Goal: Task Accomplishment & Management: Use online tool/utility

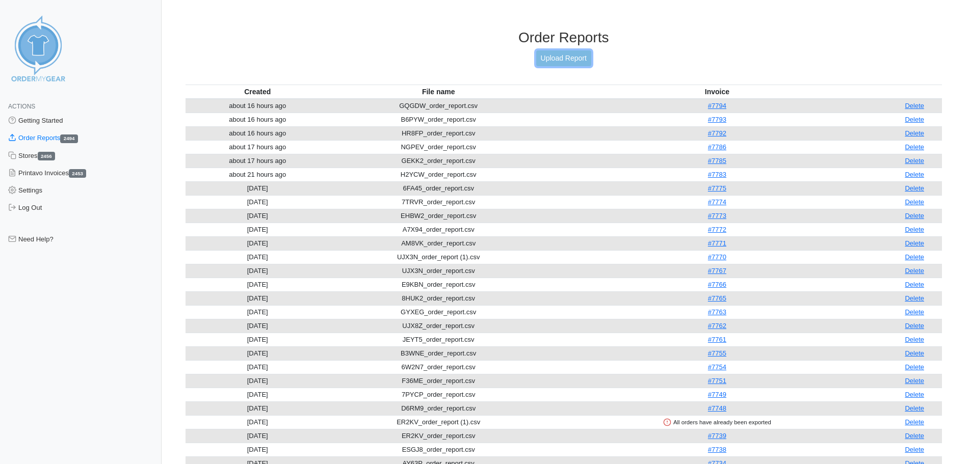
click at [555, 63] on link "Upload Report" at bounding box center [563, 58] width 55 height 16
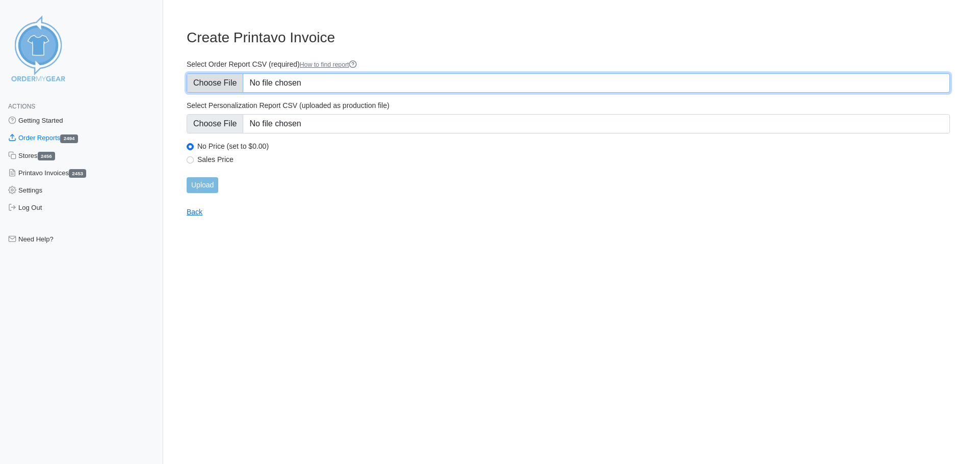
click at [213, 85] on input "Select Order Report CSV (required) How to find report" at bounding box center [568, 82] width 763 height 19
type input "C:\fakepath\3H8E3_order_report.csv"
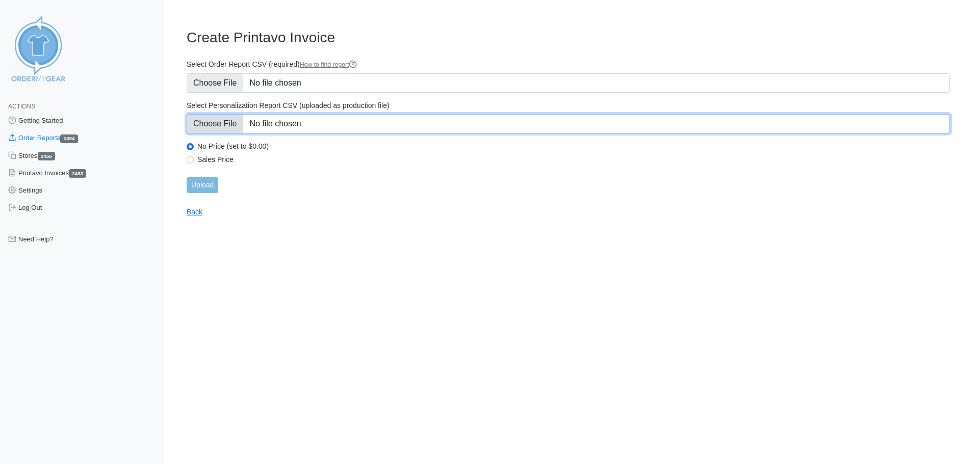
click at [218, 132] on input "Select Personalization Report CSV (uploaded as production file)" at bounding box center [568, 123] width 763 height 19
type input "C:\fakepath\3H8E3_personalization_report.csv"
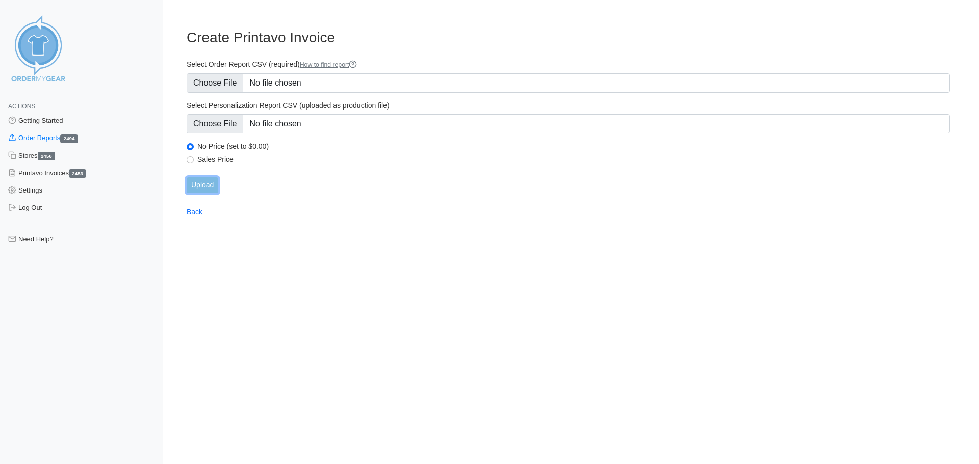
click at [198, 183] on input "Upload" at bounding box center [203, 185] width 32 height 16
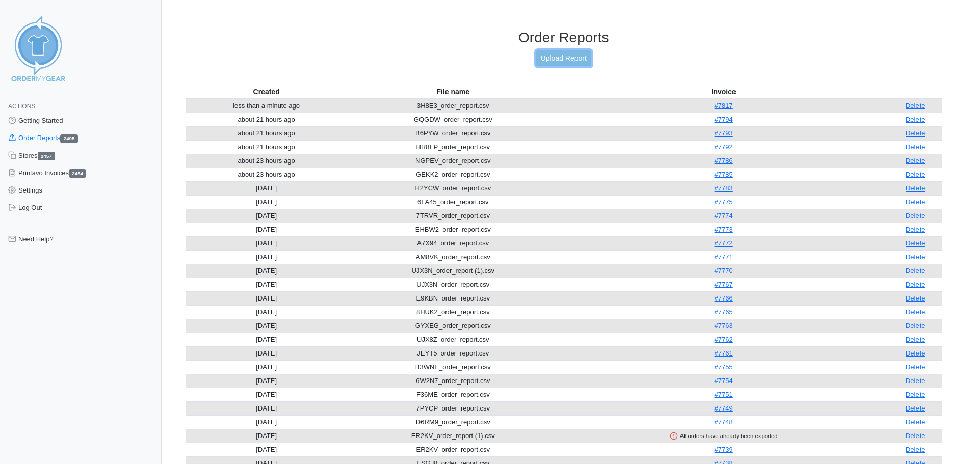
click at [555, 57] on link "Upload Report" at bounding box center [563, 58] width 55 height 16
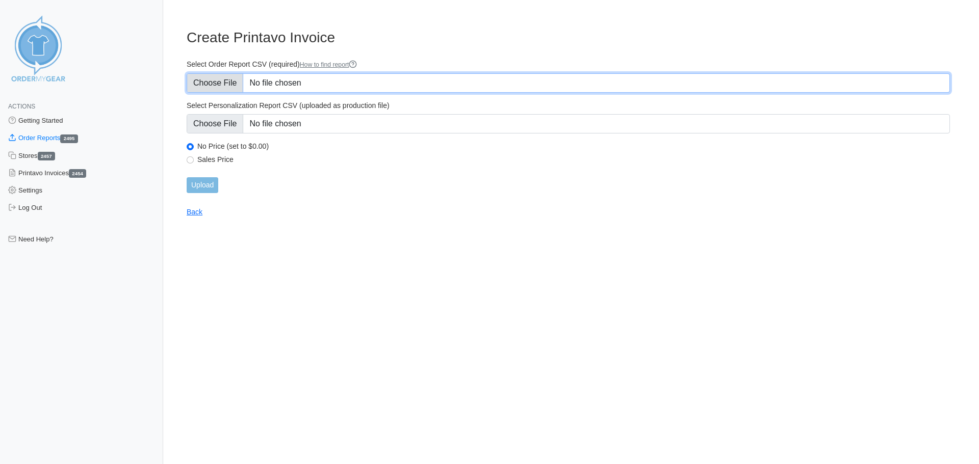
click at [221, 84] on input "Select Order Report CSV (required) How to find report" at bounding box center [568, 82] width 763 height 19
type input "C:\fakepath\VDDY2_order_report.csv"
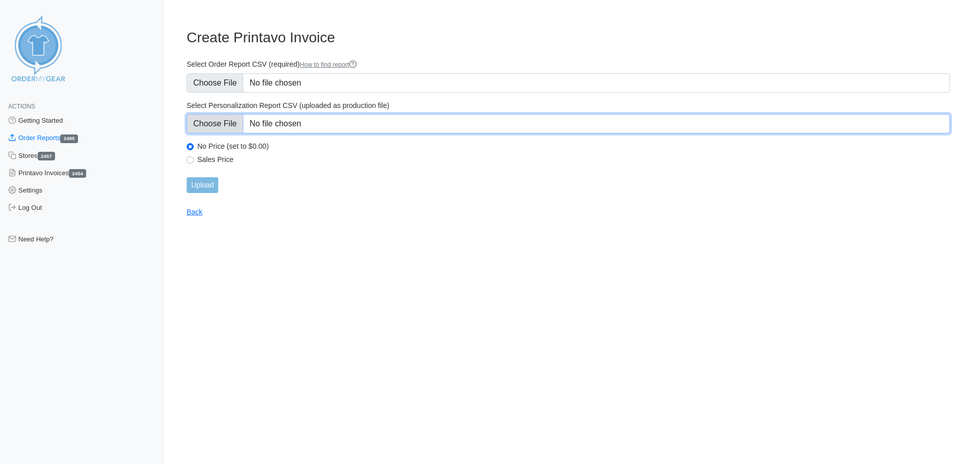
click at [216, 127] on input "Select Personalization Report CSV (uploaded as production file)" at bounding box center [568, 123] width 763 height 19
type input "C:\fakepath\VDDY2_personalization_report.csv"
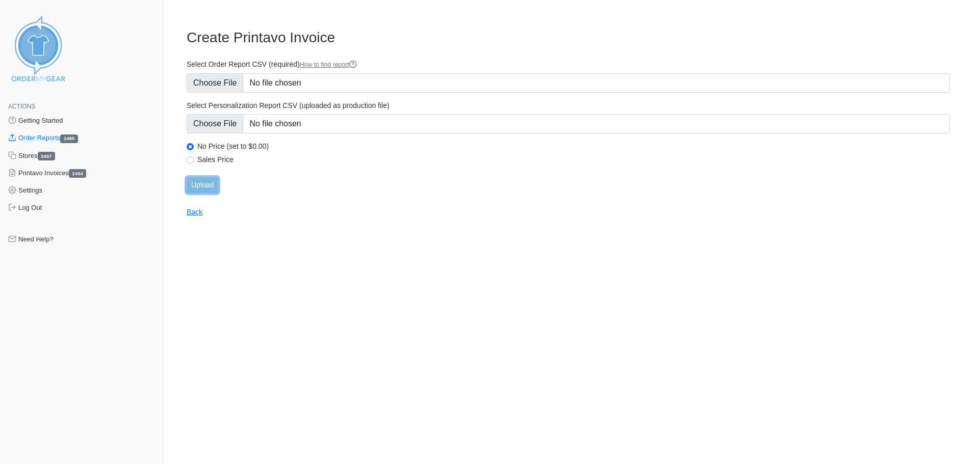
click at [205, 182] on input "Upload" at bounding box center [203, 185] width 32 height 16
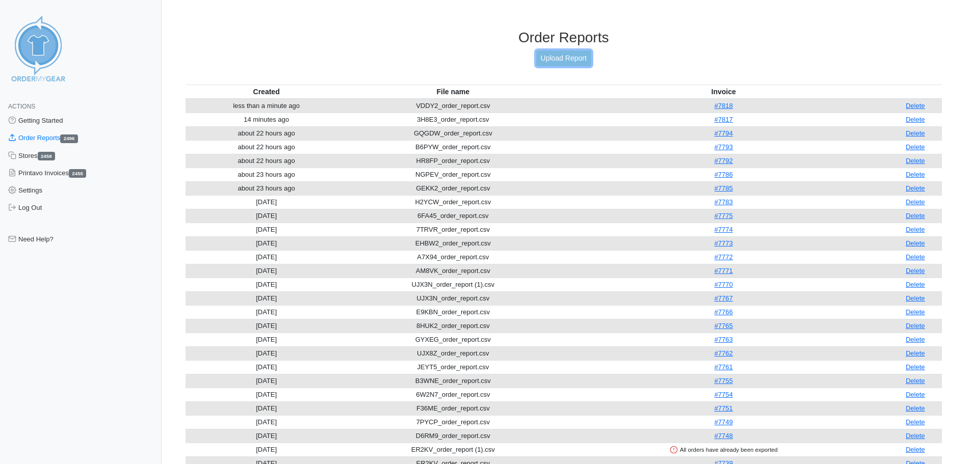
click at [547, 59] on link "Upload Report" at bounding box center [563, 58] width 55 height 16
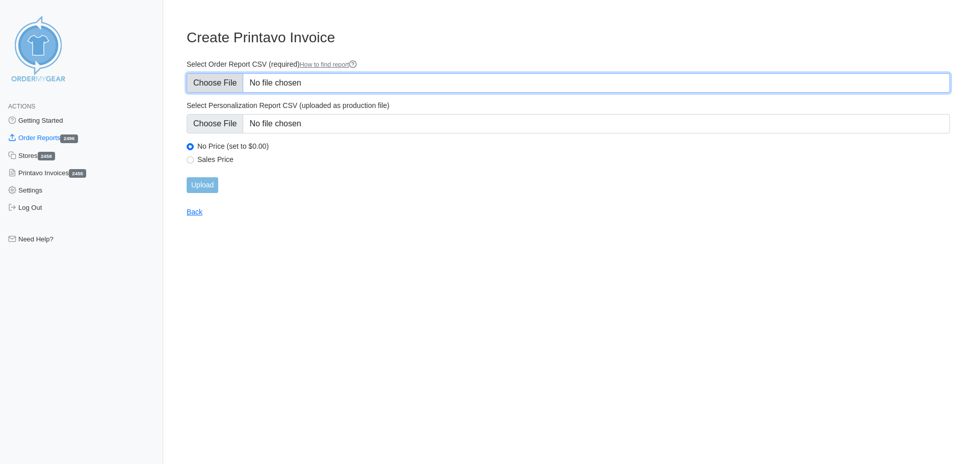
click at [221, 83] on input "Select Order Report CSV (required) How to find report" at bounding box center [568, 82] width 763 height 19
click at [217, 90] on input "Select Order Report CSV (required) How to find report" at bounding box center [568, 82] width 763 height 19
type input "C:\fakepath\32TC7_order_report.csv"
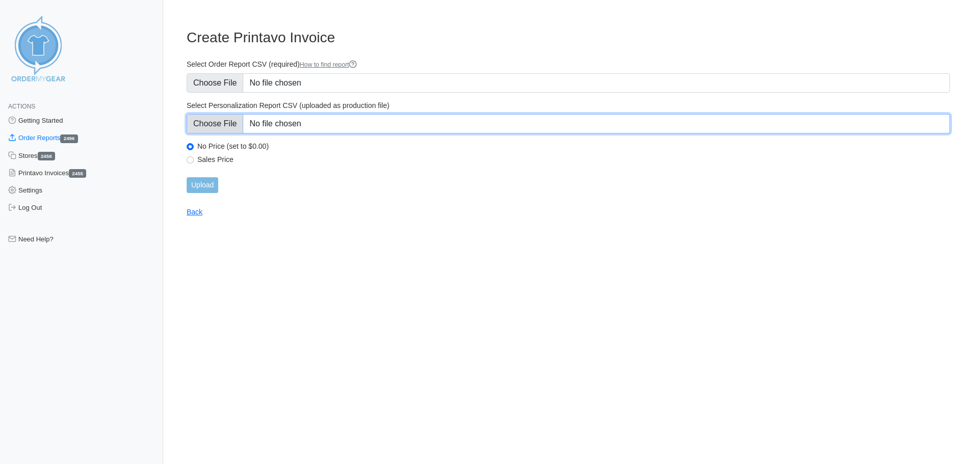
click at [231, 127] on input "Select Personalization Report CSV (uploaded as production file)" at bounding box center [568, 123] width 763 height 19
click at [230, 124] on input "Select Personalization Report CSV (uploaded as production file)" at bounding box center [568, 123] width 763 height 19
type input "C:\fakepath\32TC7_personalization_report.csv"
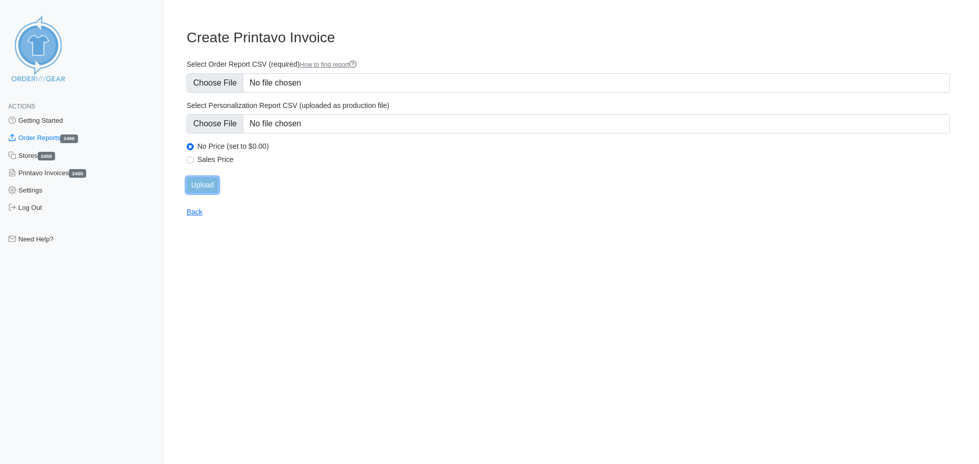
click at [210, 189] on input "Upload" at bounding box center [203, 185] width 32 height 16
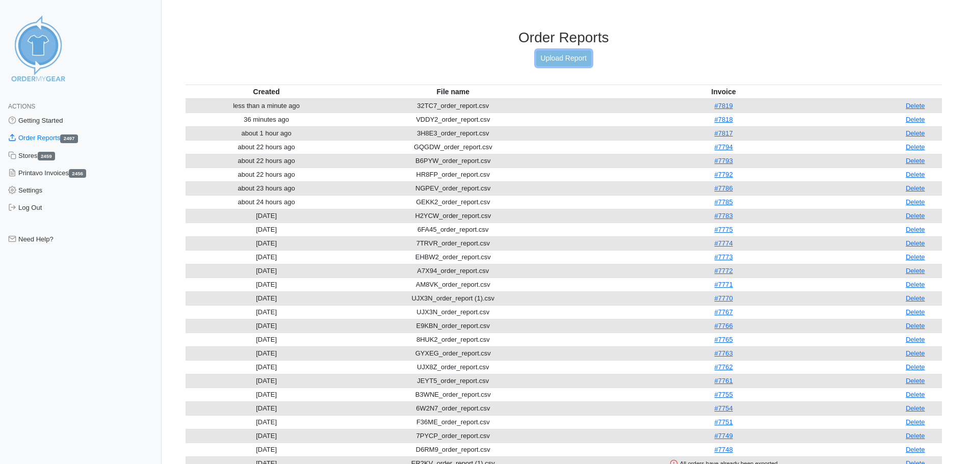
click at [586, 60] on link "Upload Report" at bounding box center [563, 58] width 55 height 16
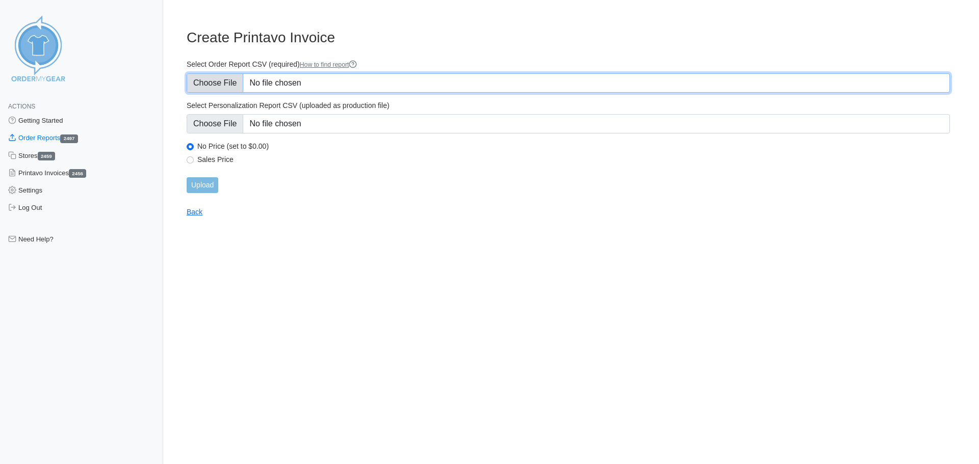
click at [225, 88] on input "Select Order Report CSV (required) How to find report" at bounding box center [568, 82] width 763 height 19
type input "C:\fakepath\BAKQ7_order_report.csv"
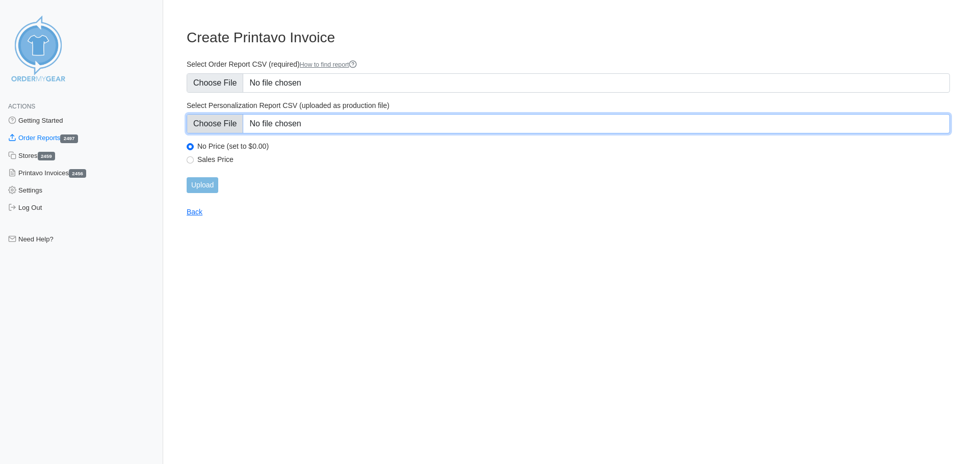
click at [218, 127] on input "Select Personalization Report CSV (uploaded as production file)" at bounding box center [568, 123] width 763 height 19
type input "C:\fakepath\BAKQ7_personalization_report.csv"
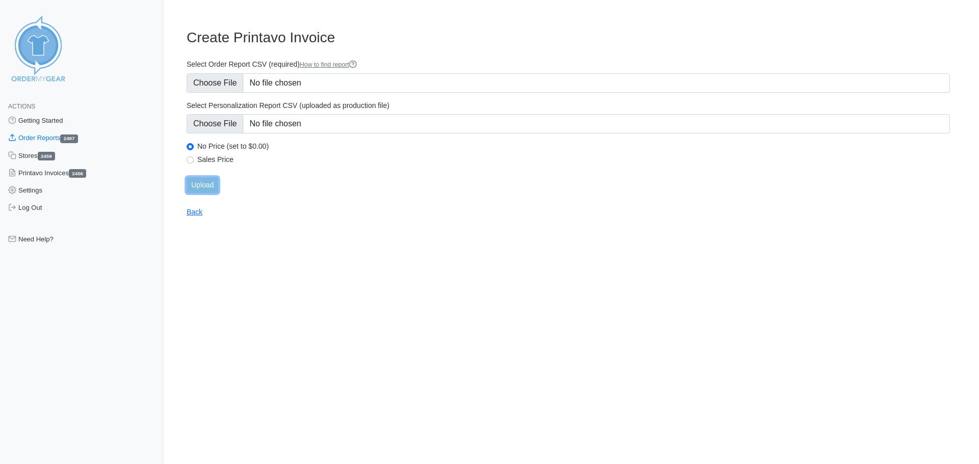
click at [197, 182] on input "Upload" at bounding box center [203, 185] width 32 height 16
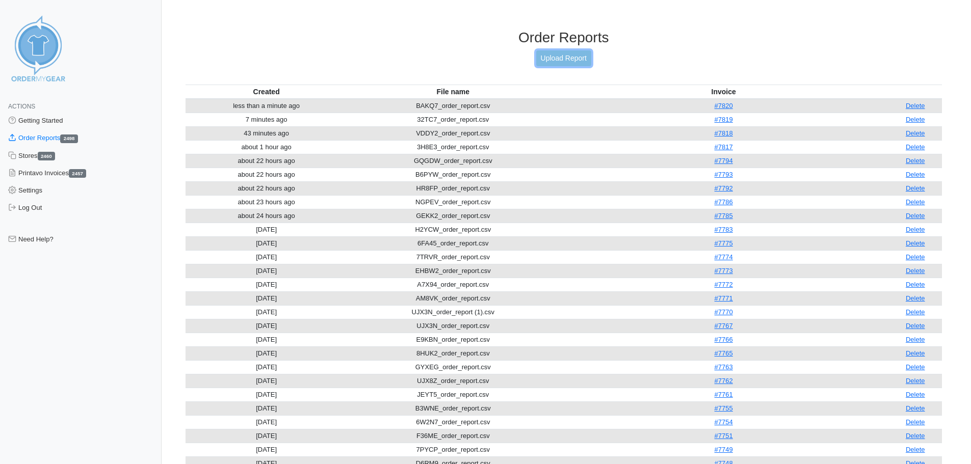
click at [570, 58] on link "Upload Report" at bounding box center [563, 58] width 55 height 16
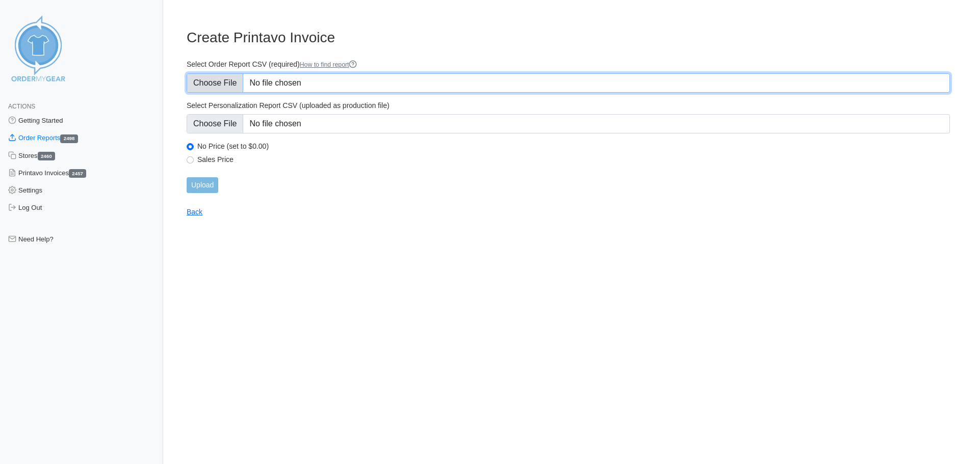
click at [219, 87] on input "Select Order Report CSV (required) How to find report" at bounding box center [568, 82] width 763 height 19
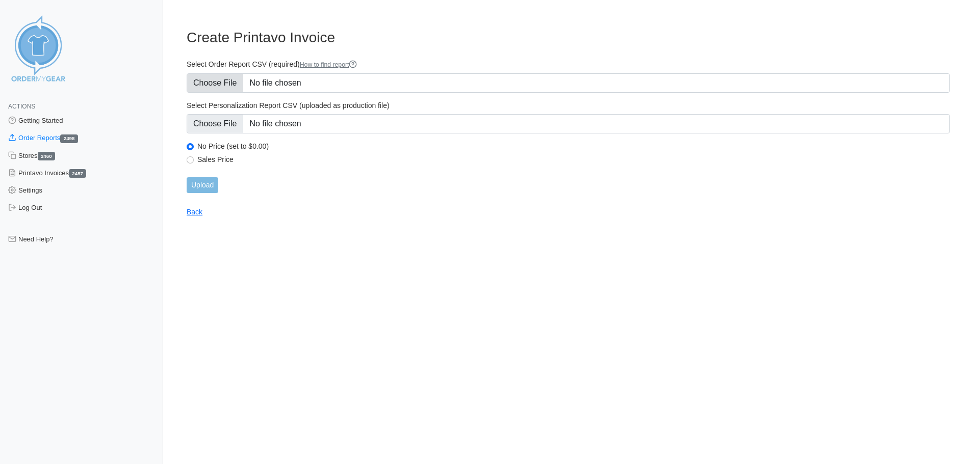
click at [214, 84] on input "Select Order Report CSV (required) How to find report" at bounding box center [568, 82] width 763 height 19
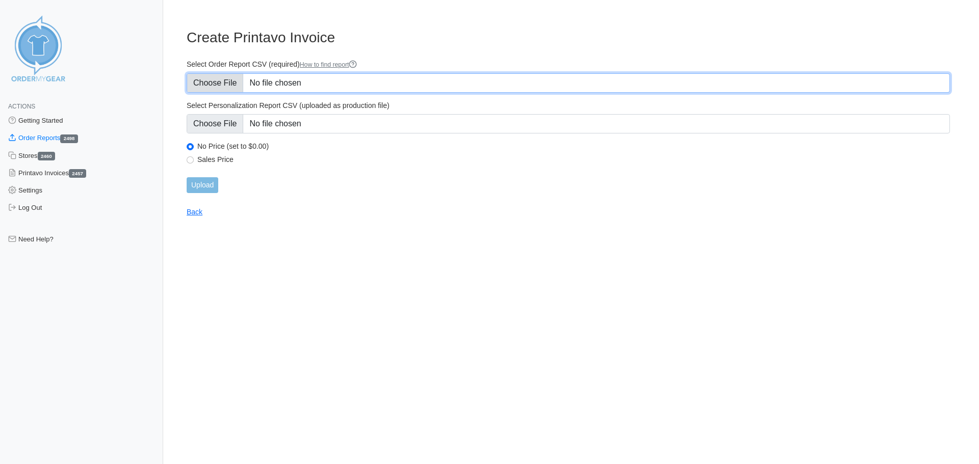
type input "C:\fakepath\CQU9B_order_report.csv"
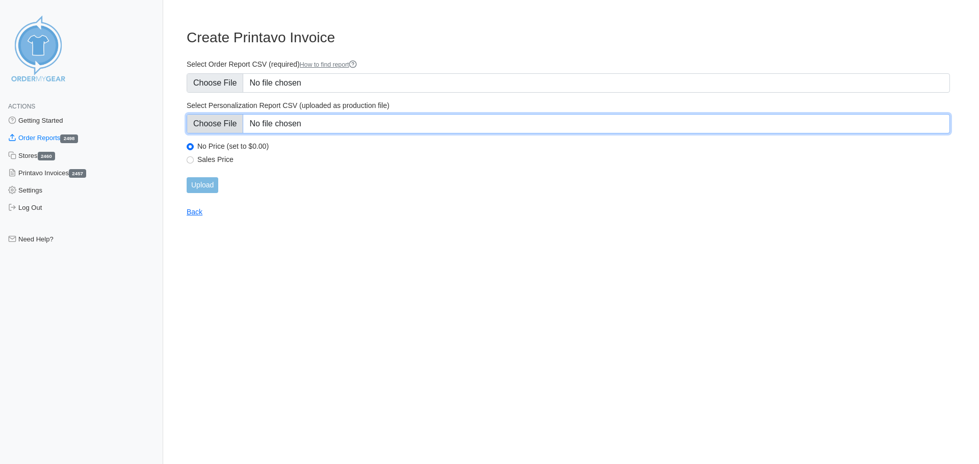
click at [226, 127] on input "Select Personalization Report CSV (uploaded as production file)" at bounding box center [568, 123] width 763 height 19
type input "C:\fakepath\CQU9B_personalization_report.csv"
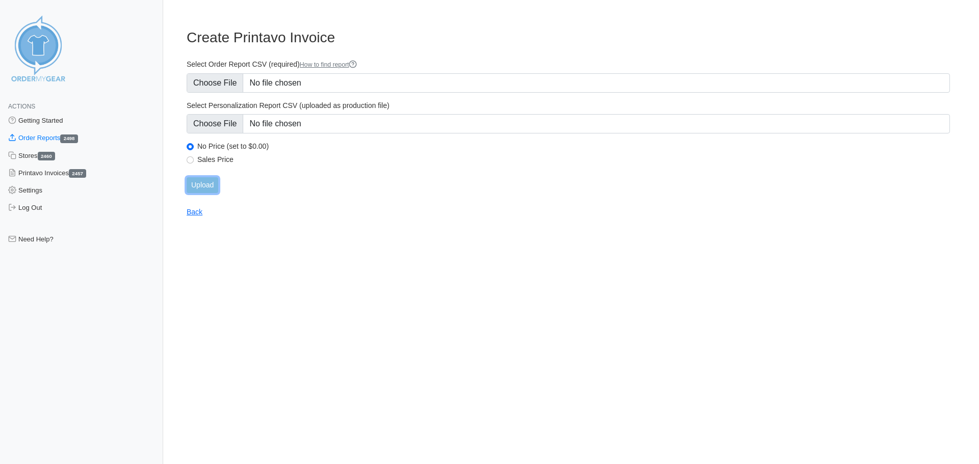
click at [202, 188] on input "Upload" at bounding box center [203, 185] width 32 height 16
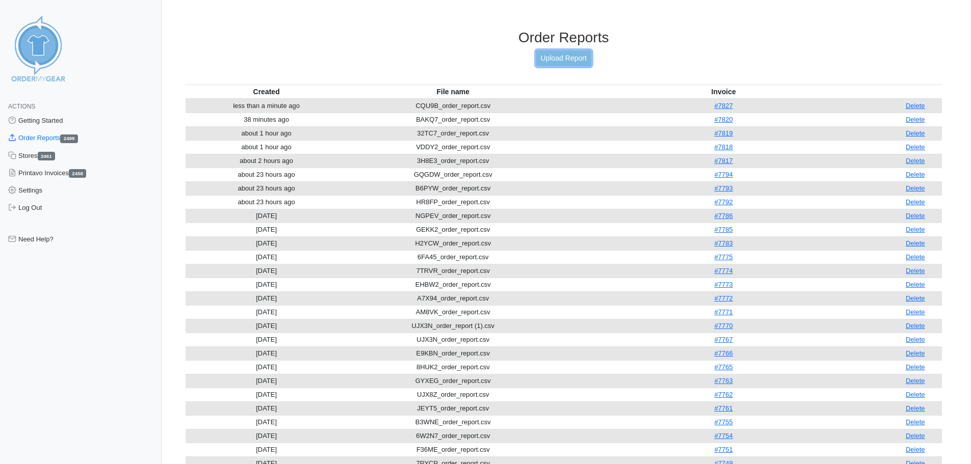
click at [541, 62] on link "Upload Report" at bounding box center [563, 58] width 55 height 16
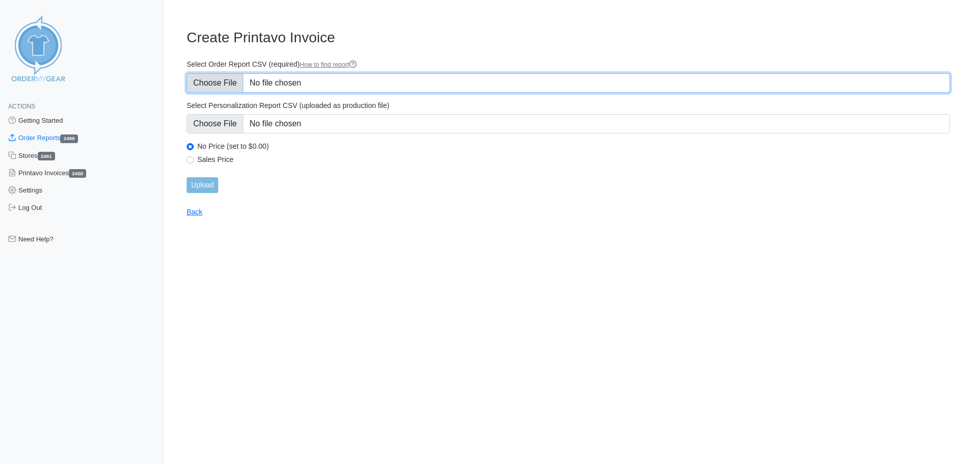
click at [210, 81] on input "Select Order Report CSV (required) How to find report" at bounding box center [568, 82] width 763 height 19
type input "C:\fakepath\87QDX_order_report.csv"
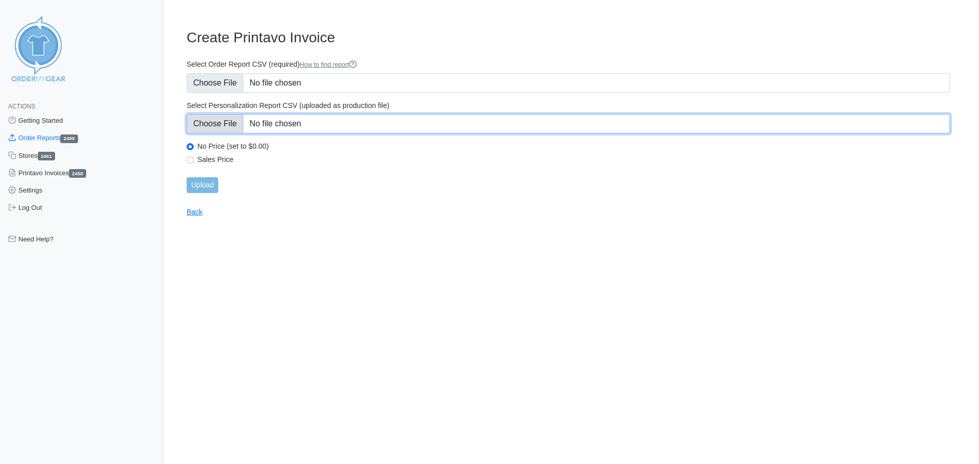
click at [220, 126] on input "Select Personalization Report CSV (uploaded as production file)" at bounding box center [568, 123] width 763 height 19
type input "C:\fakepath\87QDX_personalization_report.csv"
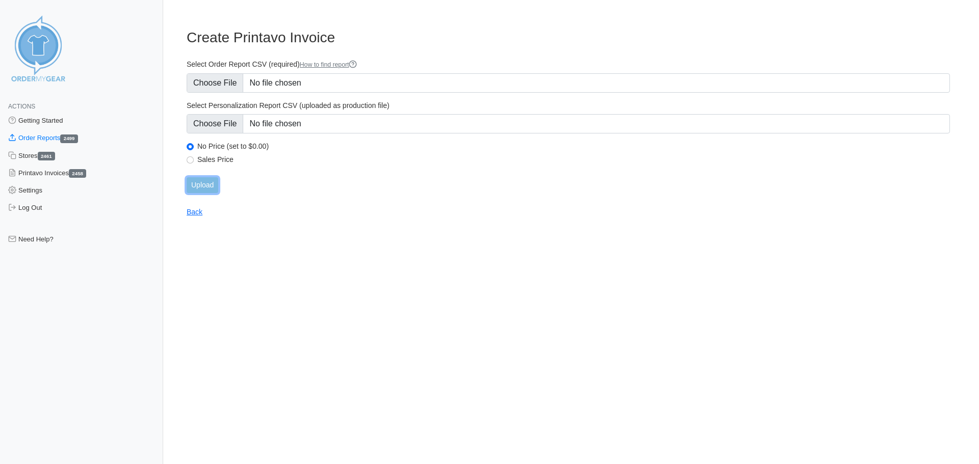
click at [203, 187] on input "Upload" at bounding box center [203, 185] width 32 height 16
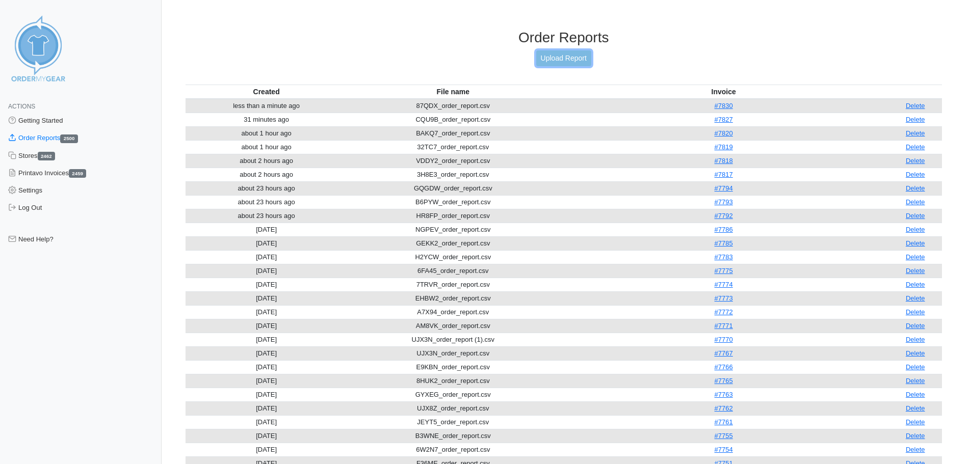
click at [567, 59] on link "Upload Report" at bounding box center [563, 58] width 55 height 16
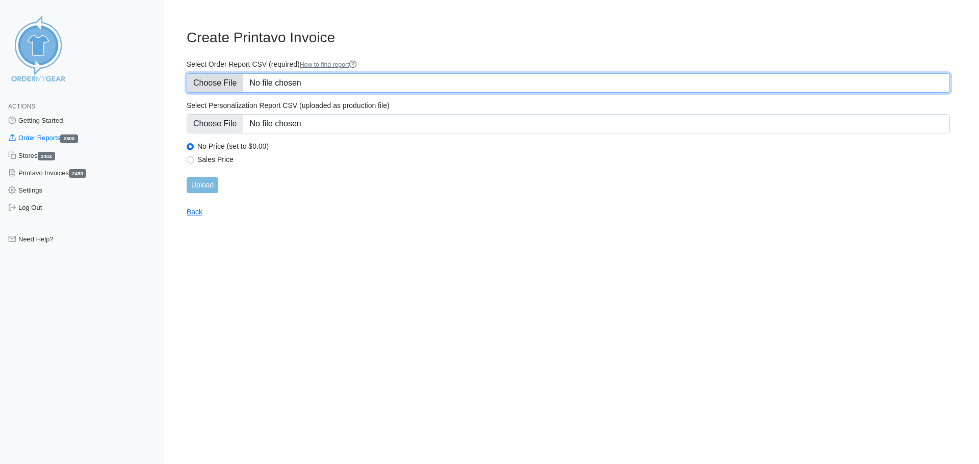
click at [222, 82] on input "Select Order Report CSV (required) How to find report" at bounding box center [568, 82] width 763 height 19
type input "C:\fakepath\FKSNK_order_report.csv"
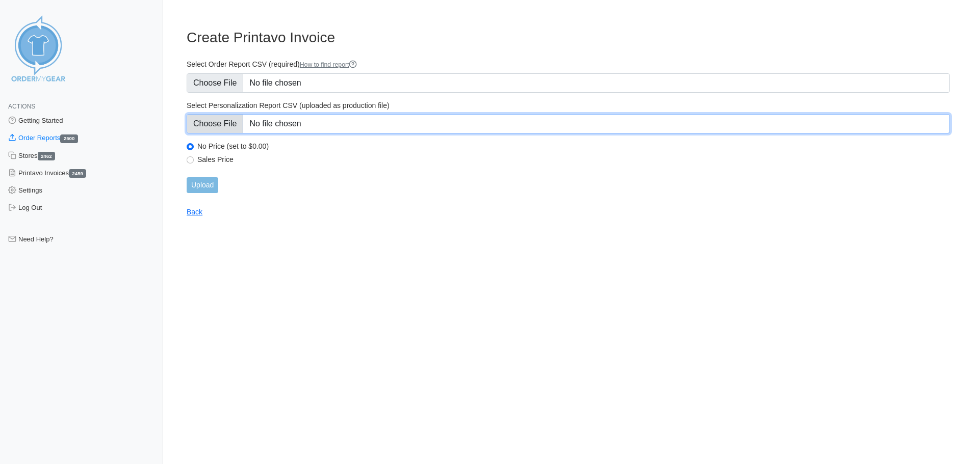
click at [189, 129] on input "Select Personalization Report CSV (uploaded as production file)" at bounding box center [568, 123] width 763 height 19
type input "C:\fakepath\FKSNK_personalization_report.csv"
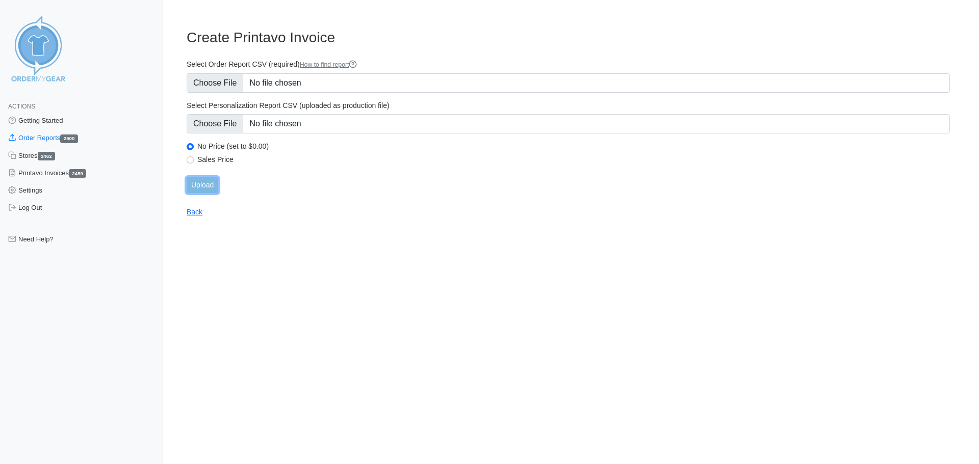
click at [203, 185] on input "Upload" at bounding box center [203, 185] width 32 height 16
